Goal: Information Seeking & Learning: Check status

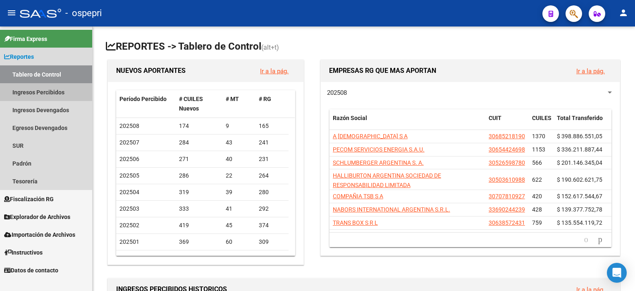
click at [31, 93] on link "Ingresos Percibidos" at bounding box center [46, 92] width 92 height 18
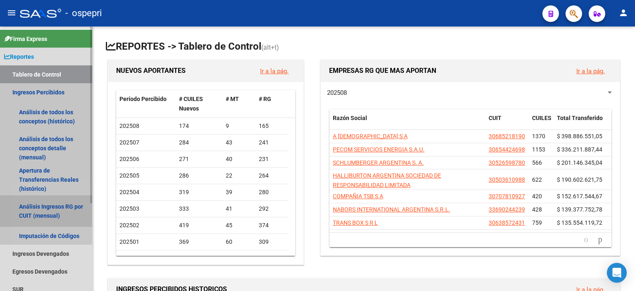
click at [44, 210] on link "Análisis Ingresos RG por CUIT (mensual)" at bounding box center [46, 210] width 92 height 31
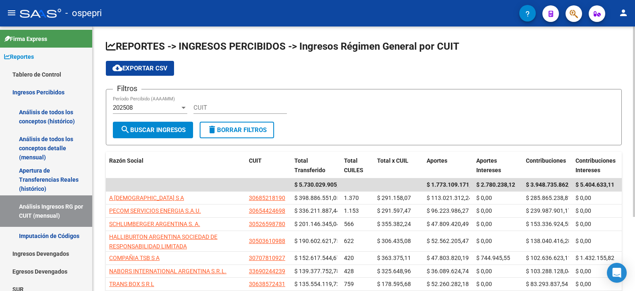
drag, startPoint x: 576, startPoint y: 120, endPoint x: 533, endPoint y: 122, distance: 43.9
click at [576, 120] on div "Filtros 202508 Período Percibido (AAAAMM) CUIT" at bounding box center [364, 109] width 502 height 26
click at [242, 108] on input "CUIT" at bounding box center [240, 107] width 93 height 7
paste input "30-64556835-0"
type input "30-64556835-0"
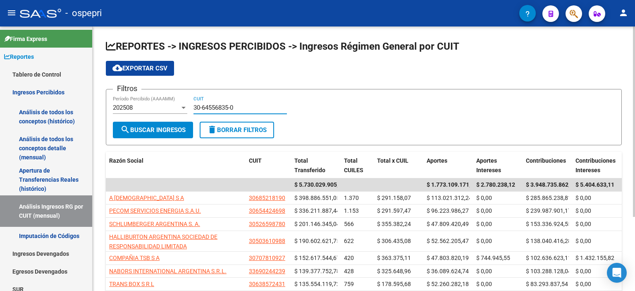
click at [176, 128] on span "search Buscar Ingresos" at bounding box center [152, 129] width 65 height 7
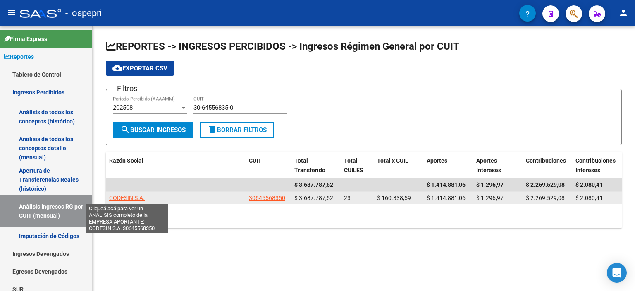
click at [124, 194] on span "CODESIN S.A." at bounding box center [127, 197] width 36 height 7
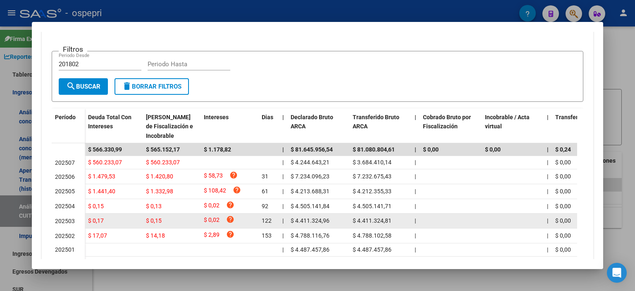
scroll to position [165, 0]
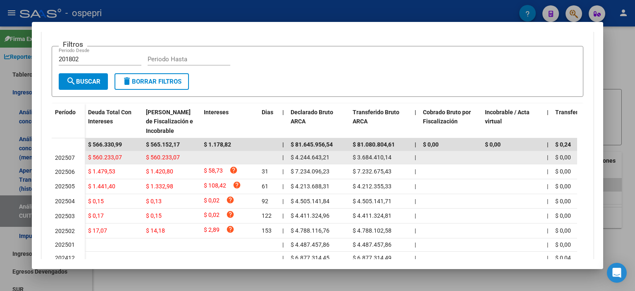
click at [296, 151] on datatable-body-cell "$ 4.244.643,21" at bounding box center [318, 157] width 62 height 13
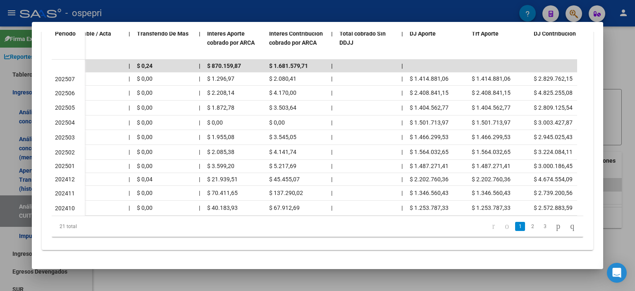
scroll to position [0, 496]
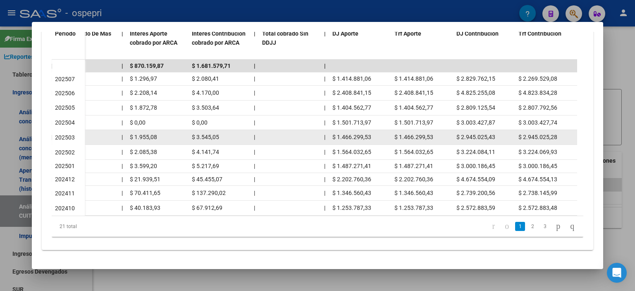
click at [509, 132] on div "$ 2.945.025,43" at bounding box center [483, 137] width 55 height 10
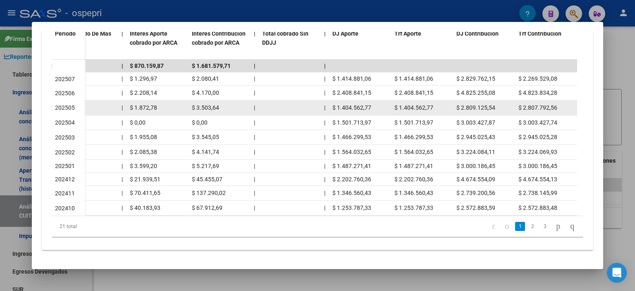
drag, startPoint x: 419, startPoint y: 108, endPoint x: 419, endPoint y: 100, distance: 7.4
click at [421, 105] on datatable-body-cell "$ 1.404.562,77" at bounding box center [422, 107] width 62 height 14
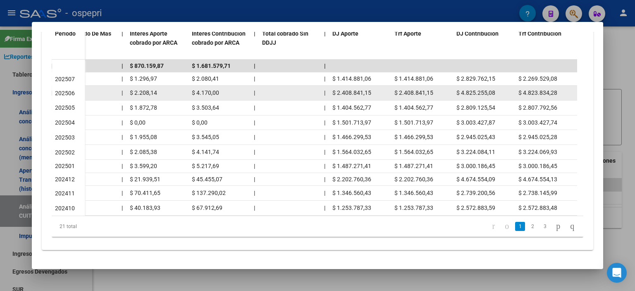
drag, startPoint x: 418, startPoint y: 96, endPoint x: 422, endPoint y: 81, distance: 15.1
click at [418, 100] on datatable-body-cell "$ 1.404.562,77" at bounding box center [422, 107] width 62 height 14
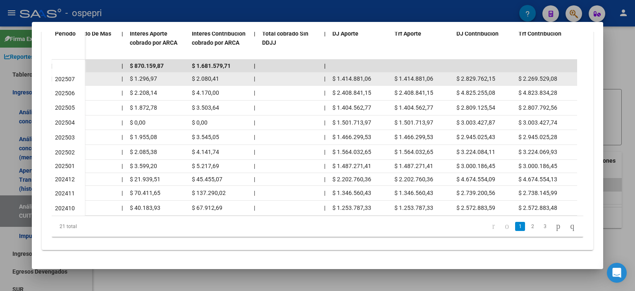
click at [443, 77] on div "$ 1.414.881,06" at bounding box center [421, 79] width 55 height 10
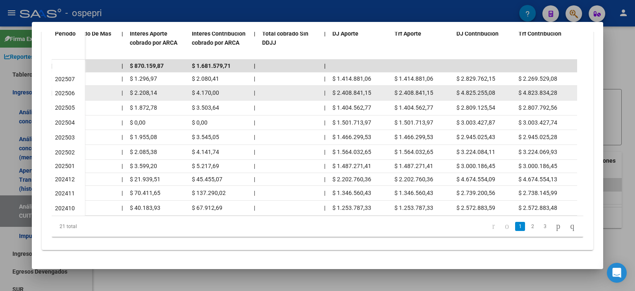
click at [533, 89] on span "$ 4.823.834,28" at bounding box center [538, 92] width 39 height 7
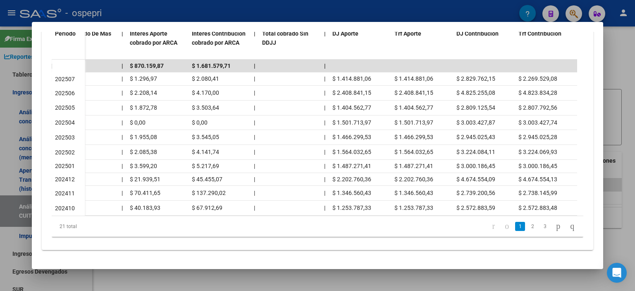
click at [627, 67] on div at bounding box center [317, 145] width 635 height 291
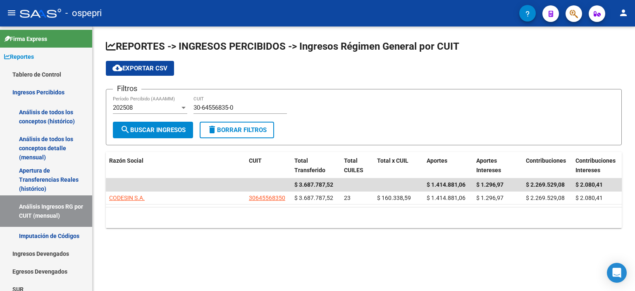
click at [426, 139] on form "Filtros 202508 Período Percibido (AAAAMM) 30-64556835-0 CUIT search Buscar Ingr…" at bounding box center [364, 117] width 516 height 56
click at [361, 129] on form "Filtros 202508 Período Percibido (AAAAMM) 30-64556835-0 CUIT search Buscar Ingr…" at bounding box center [364, 117] width 516 height 56
